Goal: Register for event/course

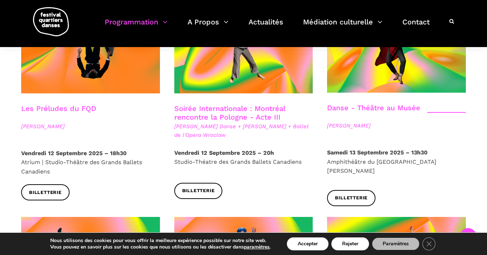
scroll to position [863, 0]
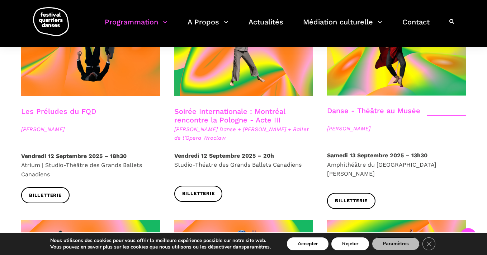
click at [199, 107] on link "Soirée Internationale : Montréal rencontre la Pologne - Acte III" at bounding box center [229, 115] width 111 height 17
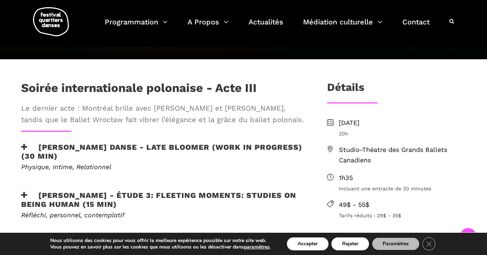
scroll to position [179, 0]
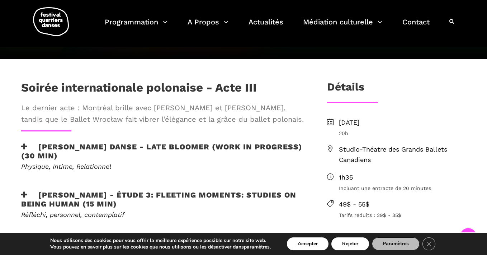
click at [24, 145] on icon at bounding box center [24, 147] width 6 height 8
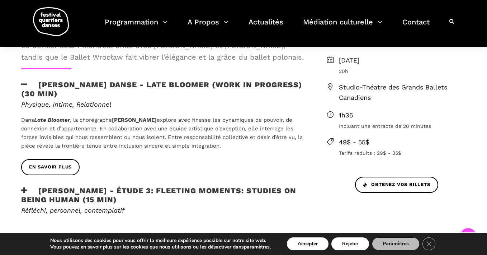
scroll to position [242, 0]
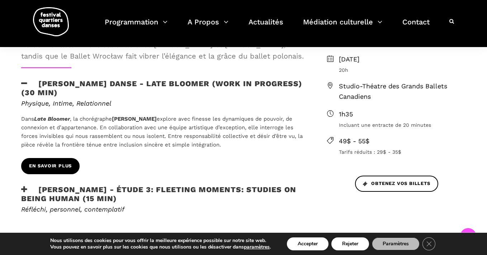
click at [75, 166] on link "En savoir plus" at bounding box center [50, 166] width 58 height 16
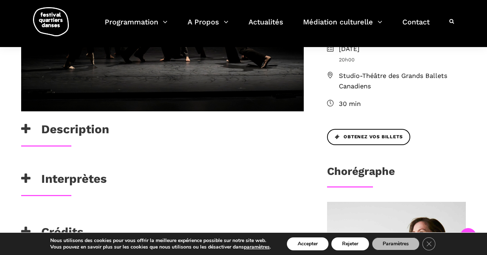
click at [108, 172] on div "Interprètes" at bounding box center [162, 180] width 282 height 18
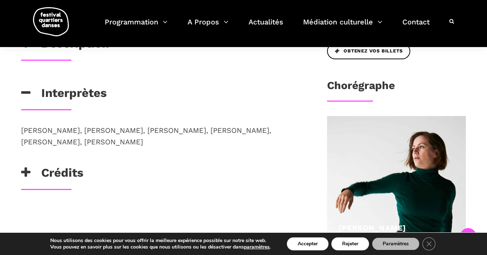
scroll to position [347, 0]
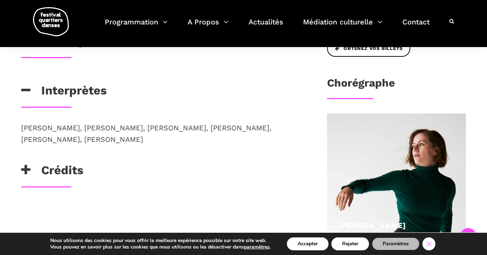
click at [428, 244] on icon "Close GDPR Cookie Banner" at bounding box center [428, 243] width 13 height 11
